Goal: Information Seeking & Learning: Check status

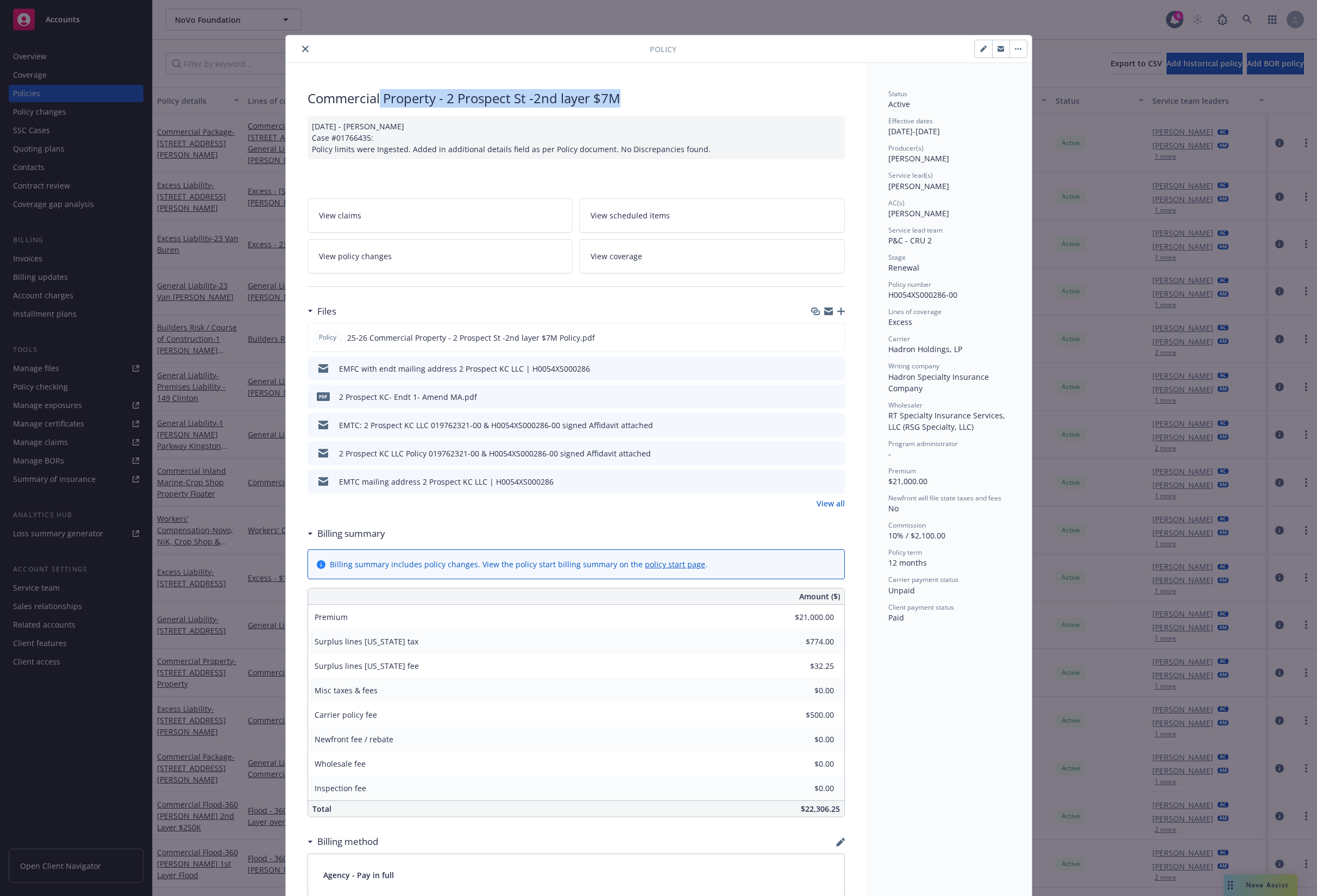
drag, startPoint x: 381, startPoint y: 99, endPoint x: 656, endPoint y: 98, distance: 275.0
click at [656, 98] on div "Commercial Property - [STREET_ADDRESS] -2nd layer $7M" at bounding box center [576, 98] width 537 height 19
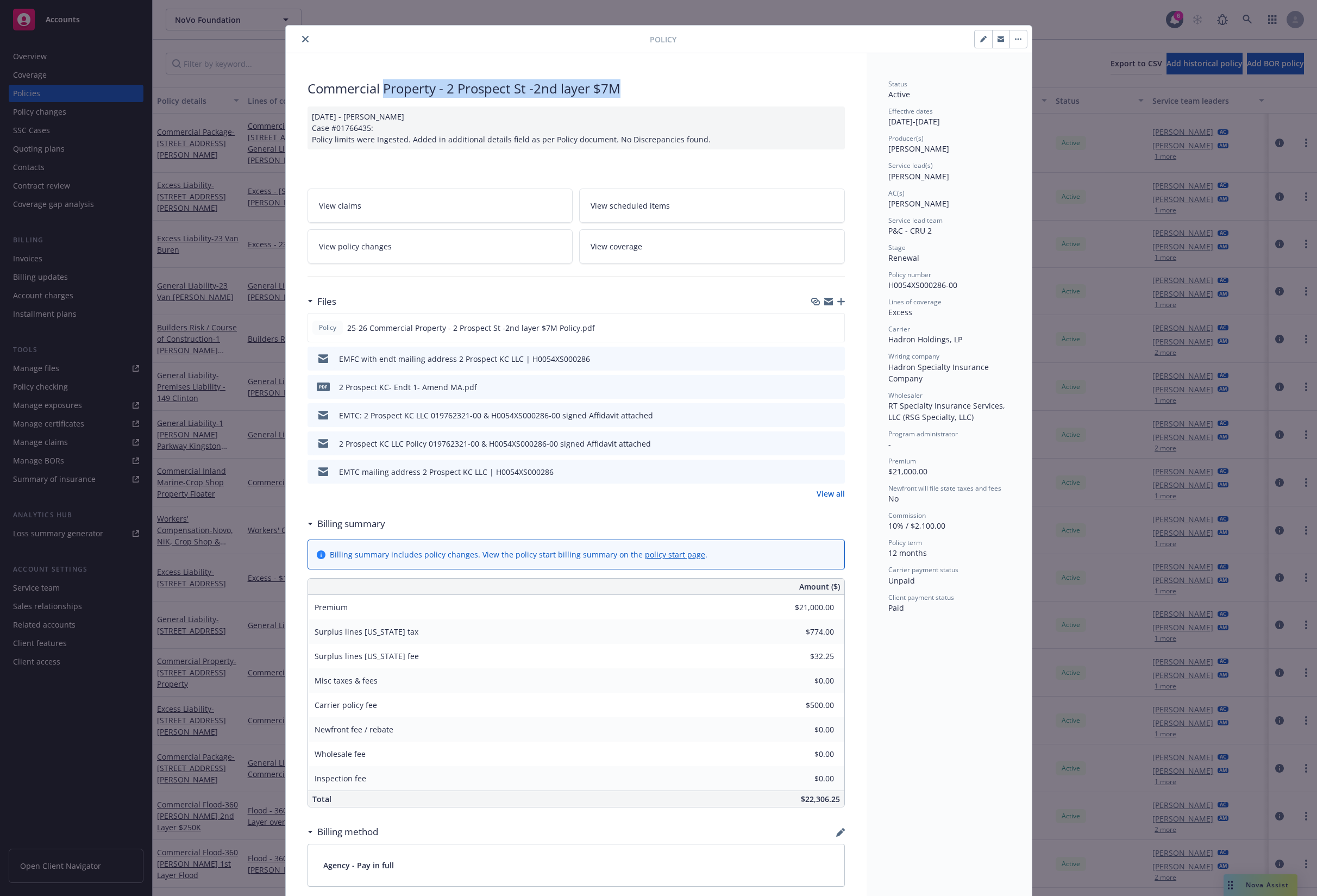
drag, startPoint x: 384, startPoint y: 87, endPoint x: 687, endPoint y: 87, distance: 303.0
click at [687, 87] on div "Commercial Property - [STREET_ADDRESS] -2nd layer $7M" at bounding box center [576, 88] width 537 height 19
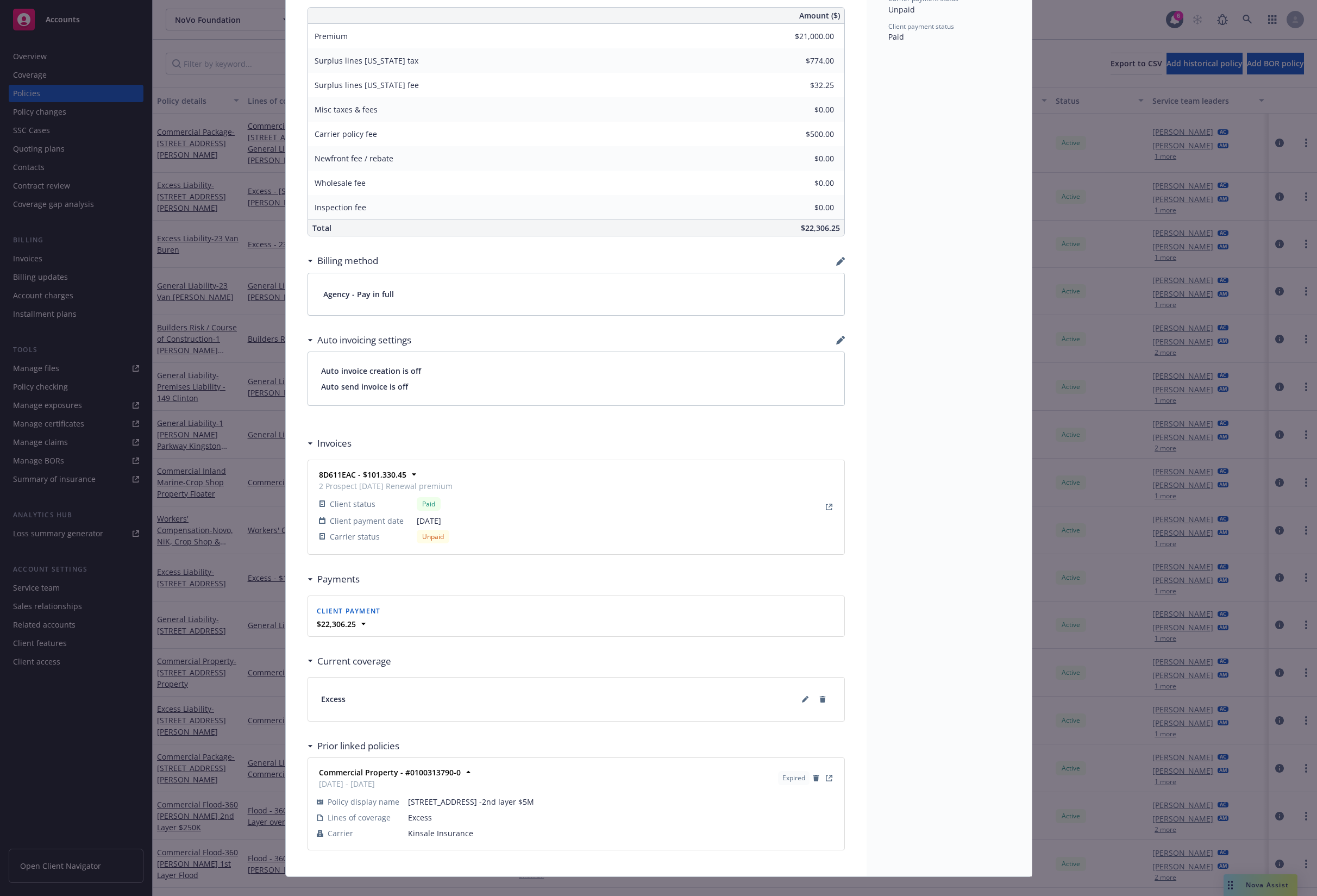
scroll to position [591, 0]
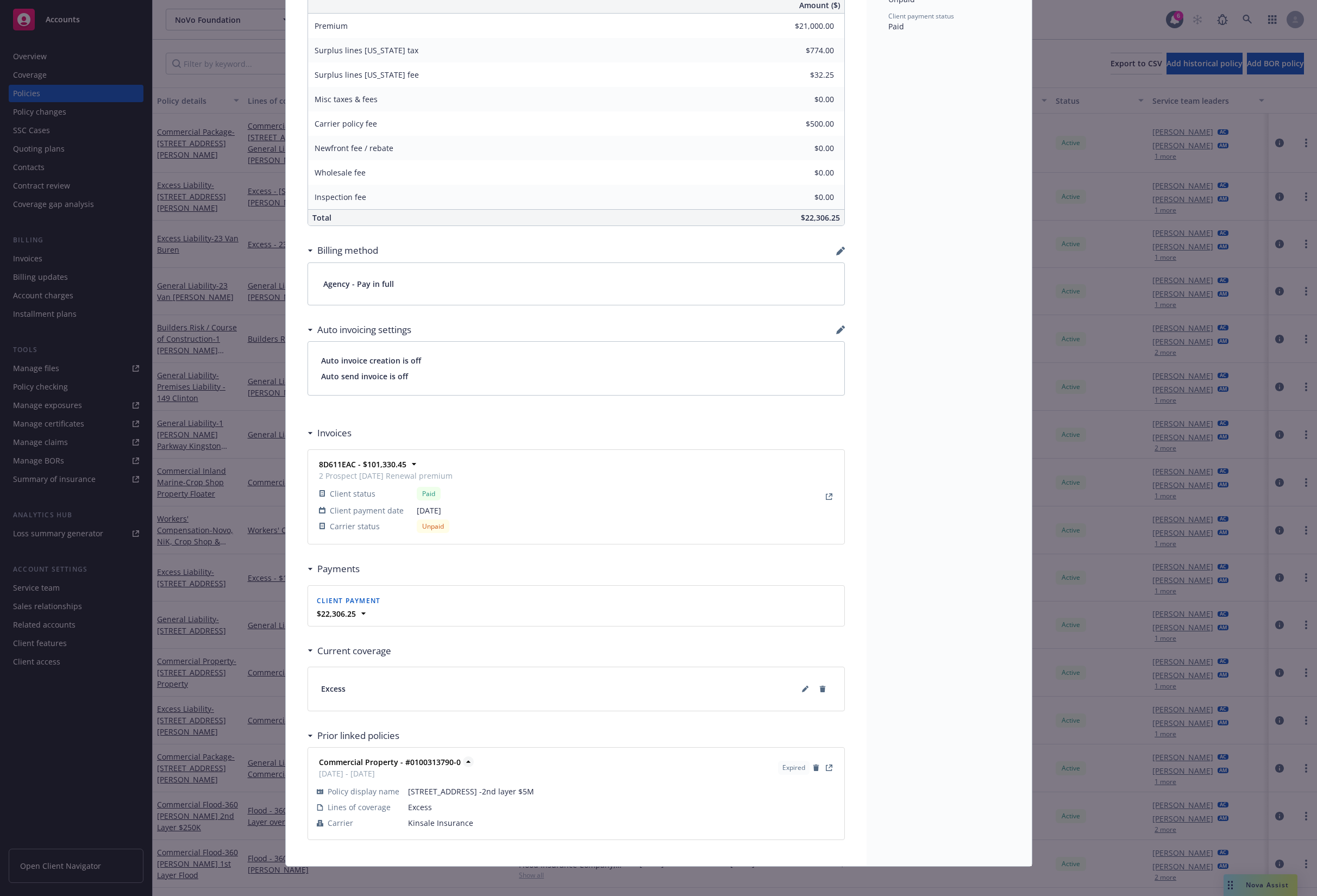
click at [463, 756] on icon at bounding box center [468, 762] width 11 height 11
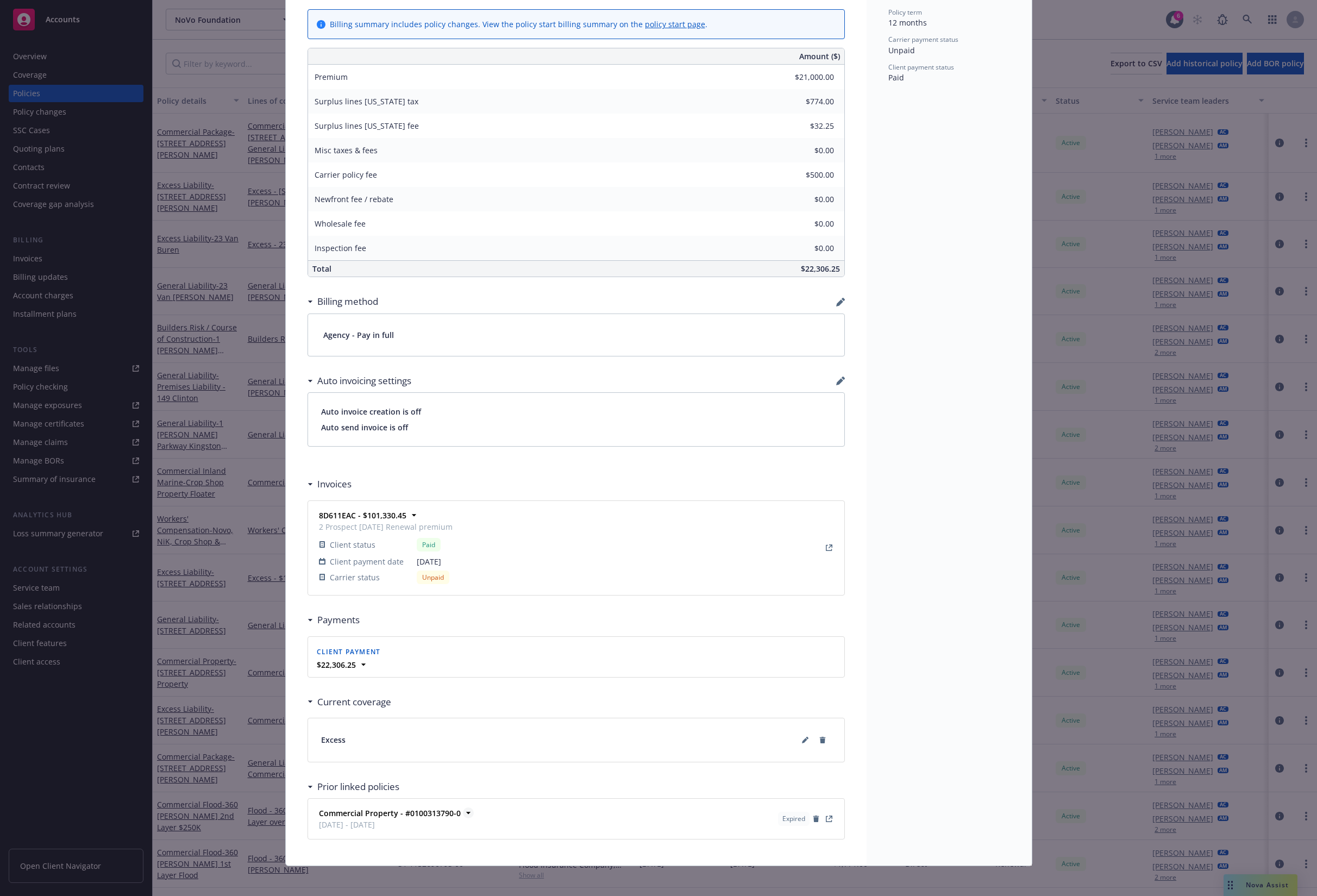
click at [443, 808] on strong "Commercial Property - #0100313790-0" at bounding box center [390, 813] width 142 height 10
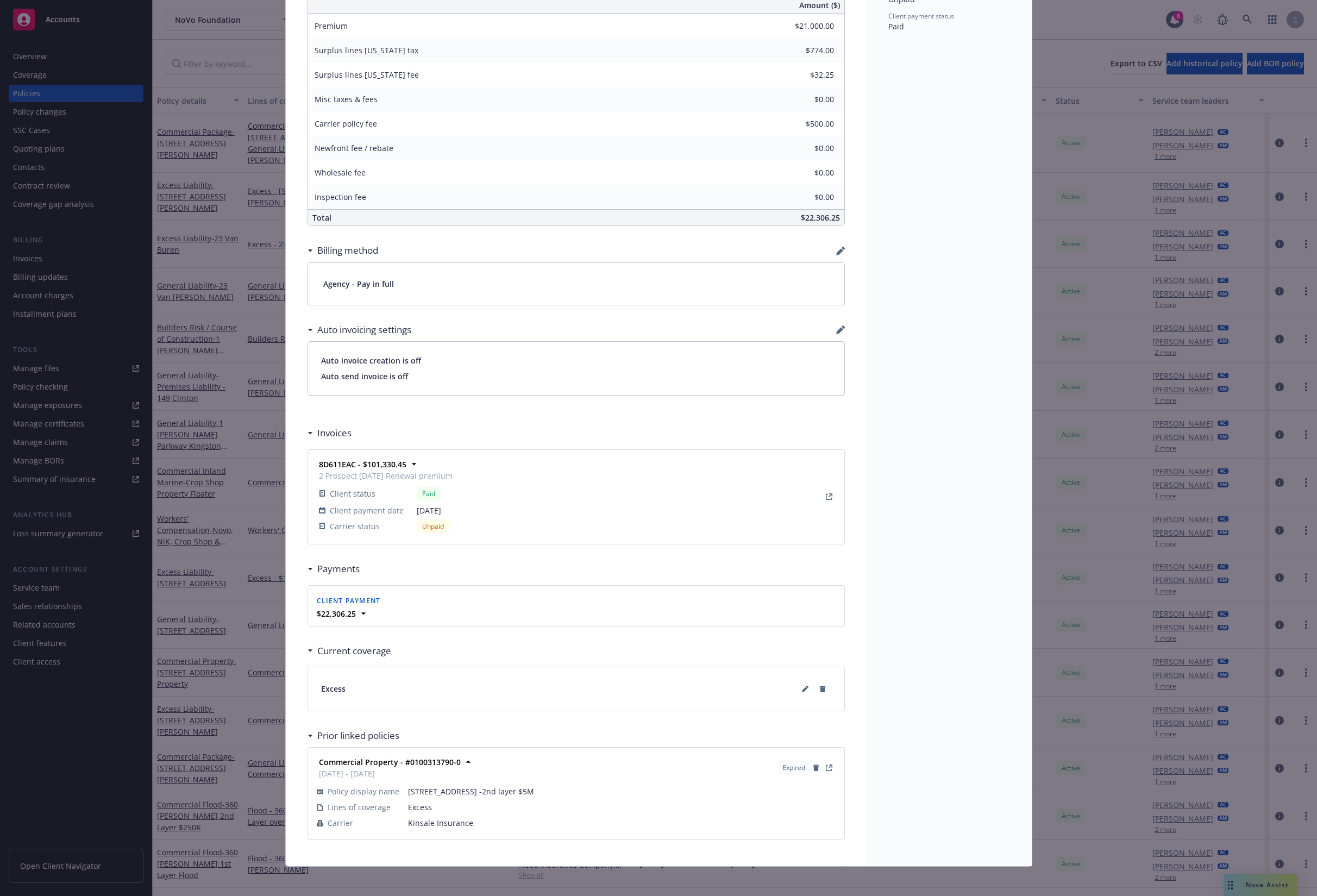
click at [495, 495] on div "8D611EAC - $101,330.45 2 Prospect [DATE] Renewal premium Client status Paid Cli…" at bounding box center [576, 496] width 523 height 81
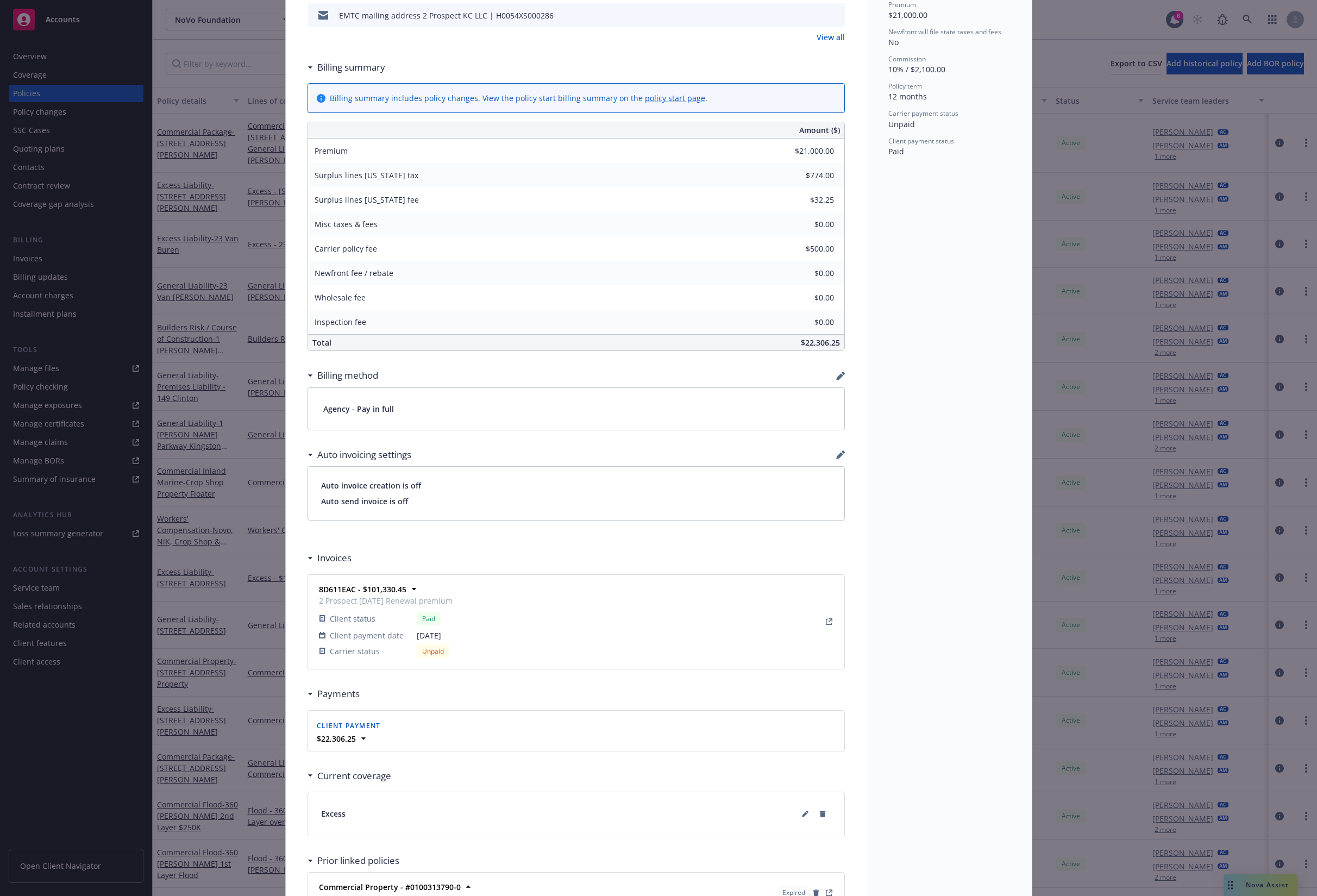
scroll to position [454, 0]
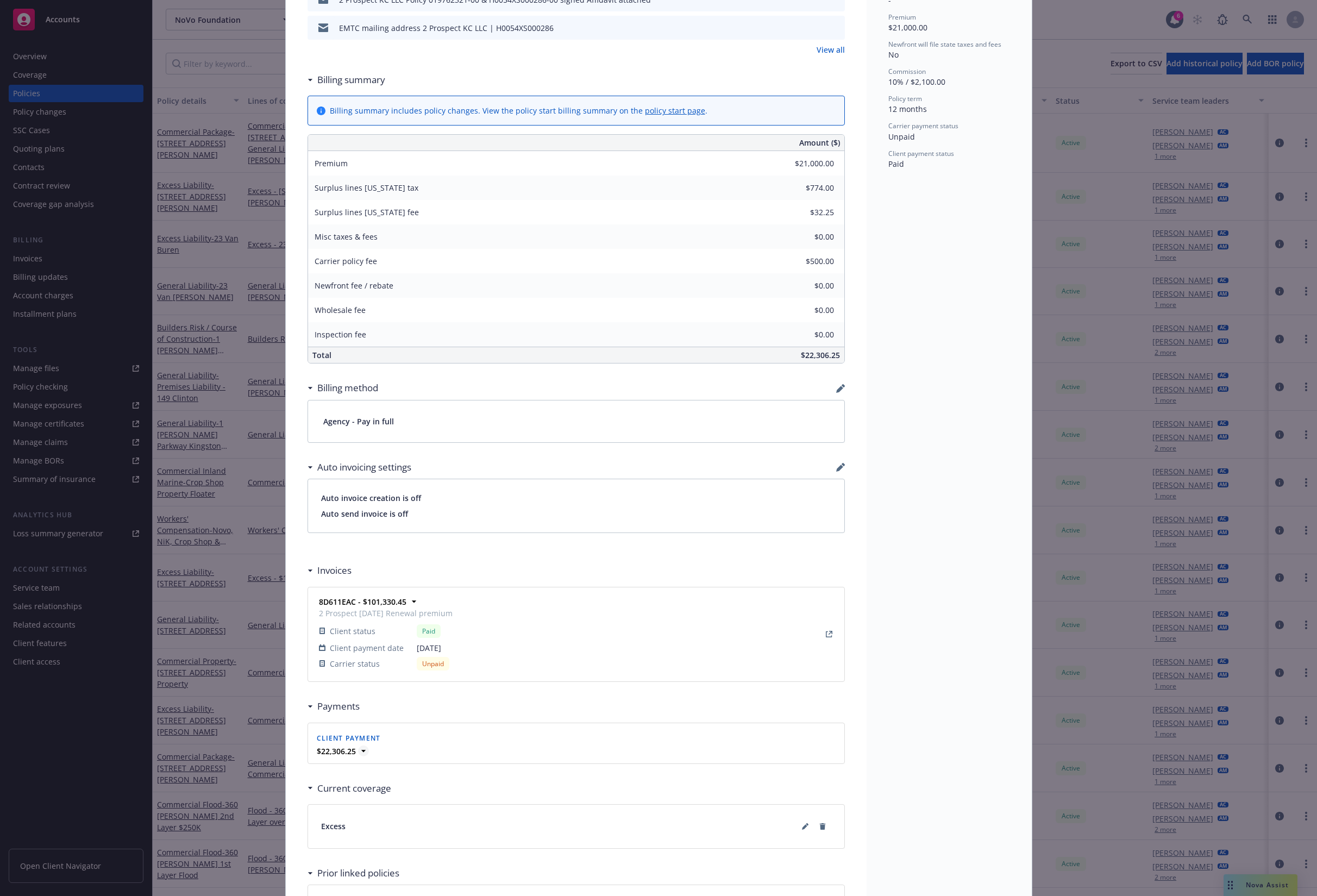
click at [363, 749] on icon at bounding box center [363, 751] width 4 height 2
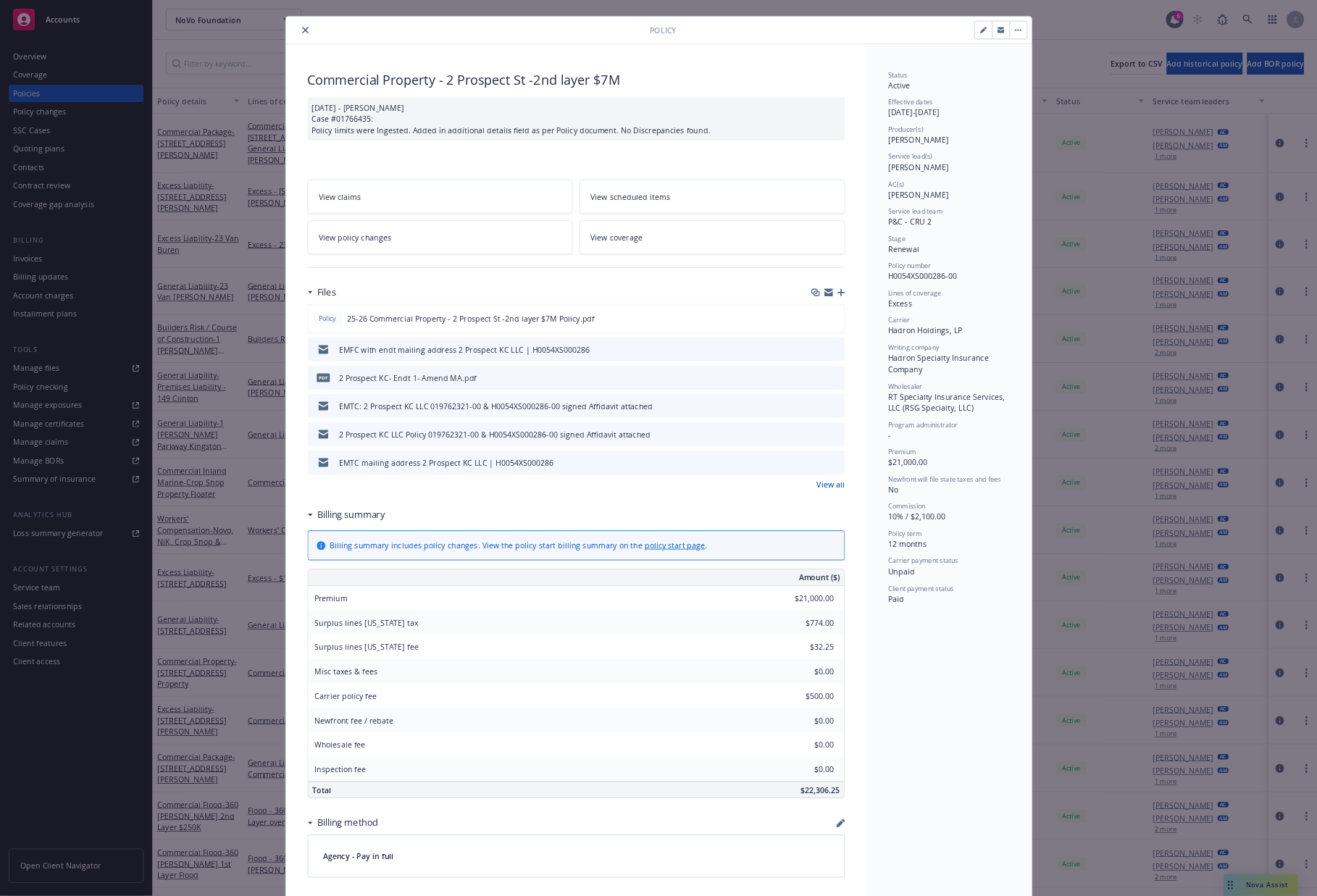
scroll to position [0, 0]
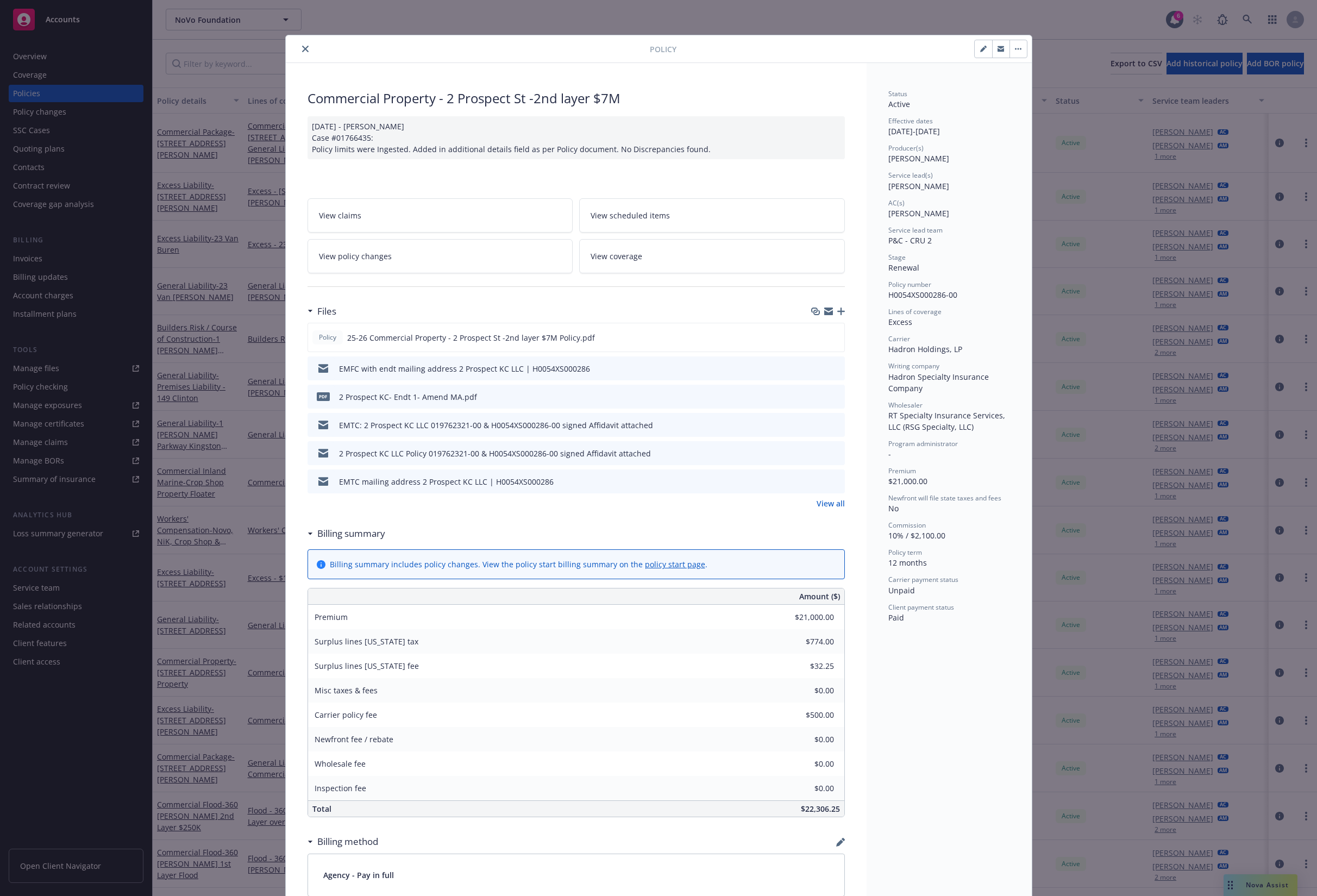
click at [934, 291] on span "H0054XS000286-00" at bounding box center [922, 295] width 69 height 10
click at [928, 298] on div "Policy number H0054XS000286-00" at bounding box center [949, 290] width 122 height 20
click at [928, 298] on span "H0054XS000286-00" at bounding box center [922, 295] width 69 height 10
click at [923, 294] on span "H0054XS000286-00" at bounding box center [922, 295] width 69 height 10
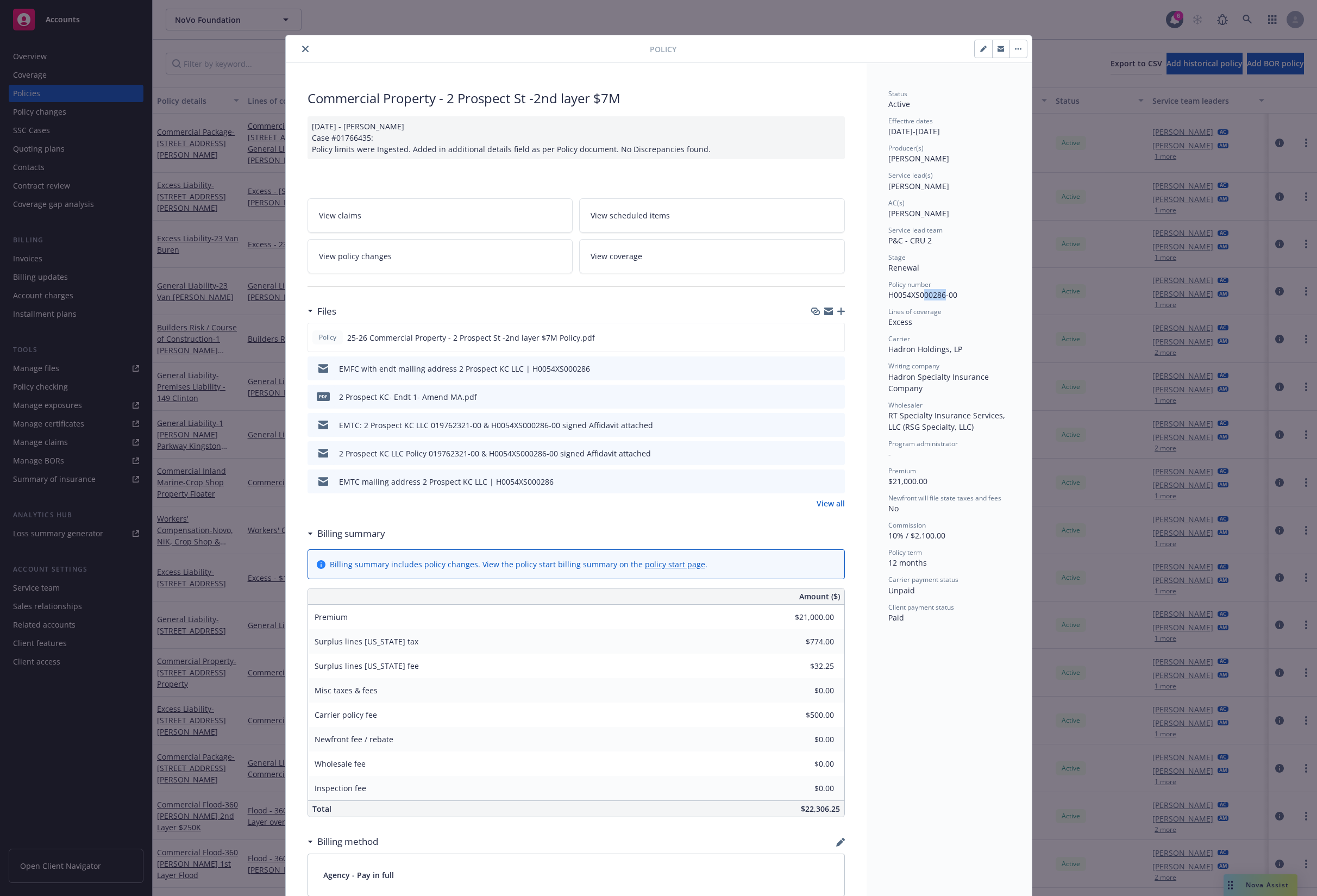
click at [923, 294] on span "H0054XS000286-00" at bounding box center [922, 295] width 69 height 10
click at [977, 299] on div "Policy number H0054XS000286-00" at bounding box center [949, 290] width 122 height 20
drag, startPoint x: 977, startPoint y: 299, endPoint x: 871, endPoint y: 285, distance: 106.9
click at [871, 285] on div "Status Active Effective dates [DATE] - [DATE] Producer(s) [PERSON_NAME] Service…" at bounding box center [949, 793] width 165 height 1461
